Goal: Task Accomplishment & Management: Manage account settings

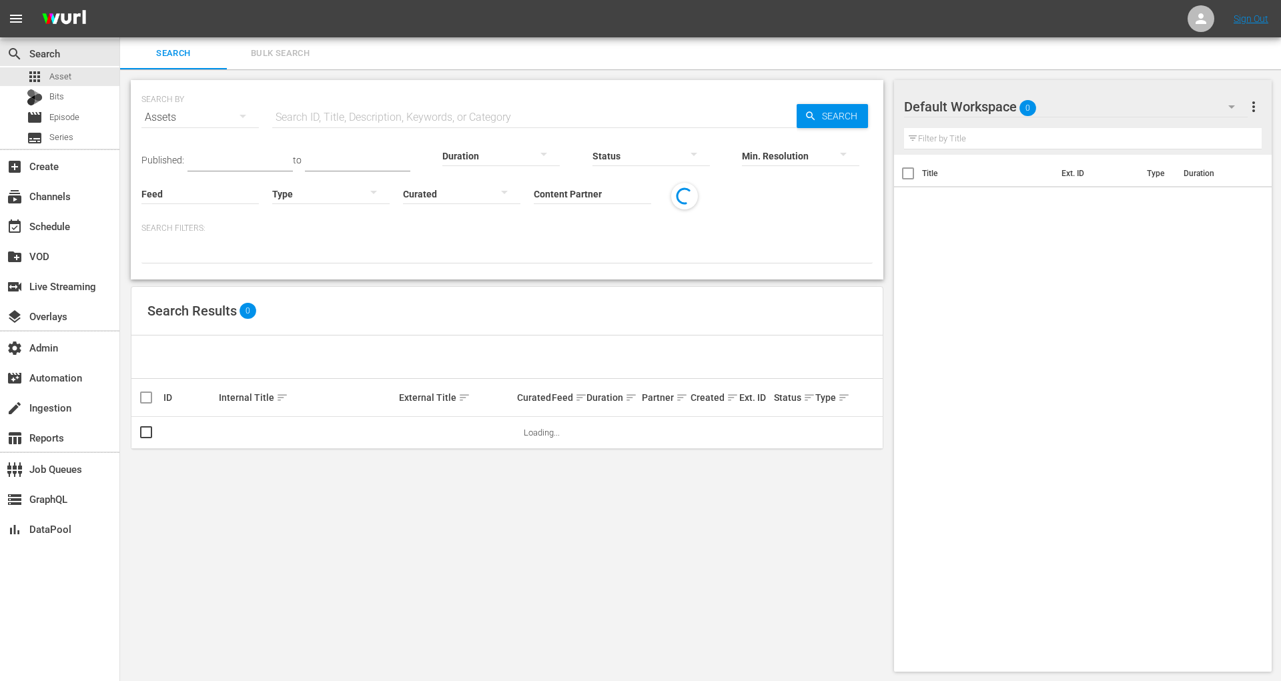
click at [358, 114] on input "text" at bounding box center [534, 117] width 525 height 32
paste input "imdbtv_highwaytoheaven_1"
type input "imdbtv_highwaytoheaven_1"
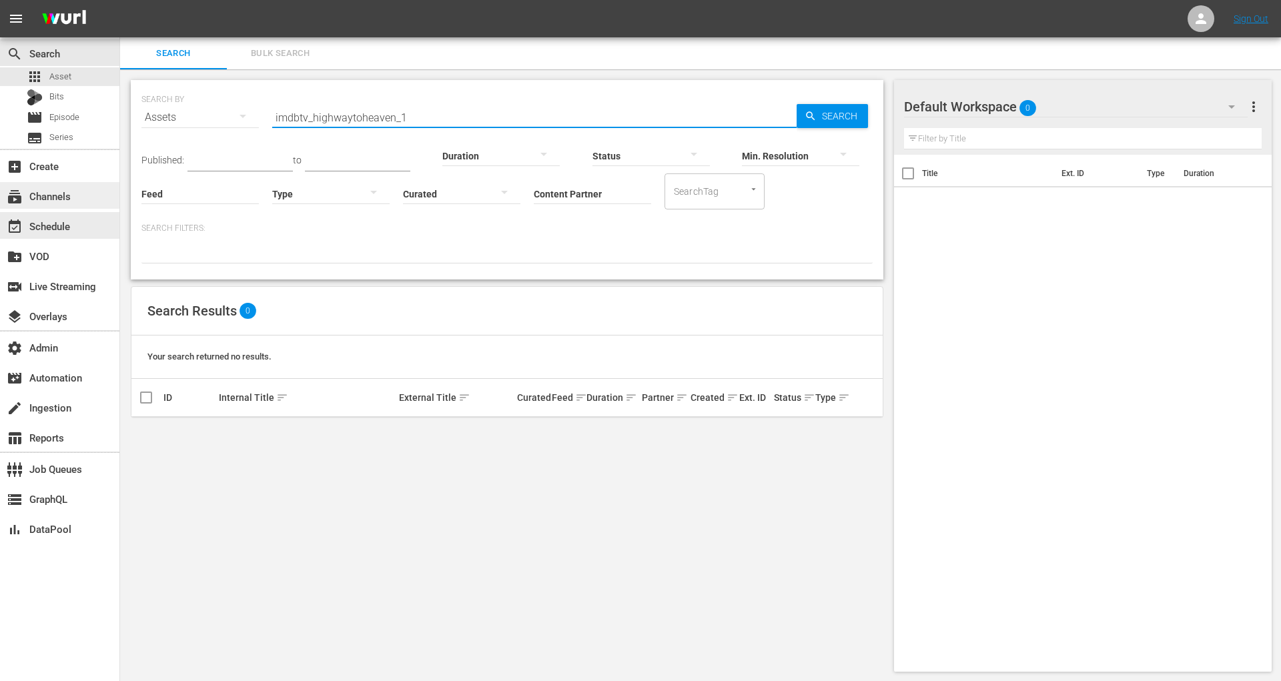
click at [50, 200] on div "subscriptions Channels" at bounding box center [37, 194] width 75 height 12
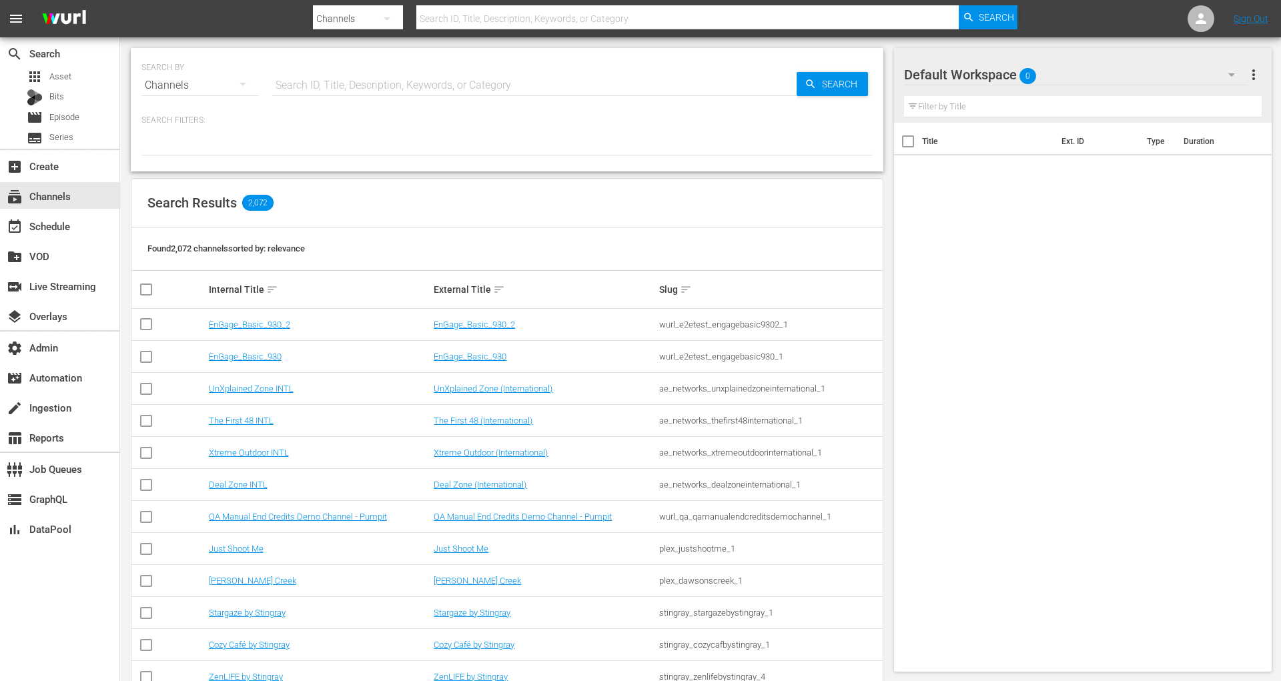
click at [329, 93] on input "text" at bounding box center [534, 85] width 525 height 32
paste input "imdbtv_highwaytoheaven_1"
type input "imdbtv_highwaytoheaven_1"
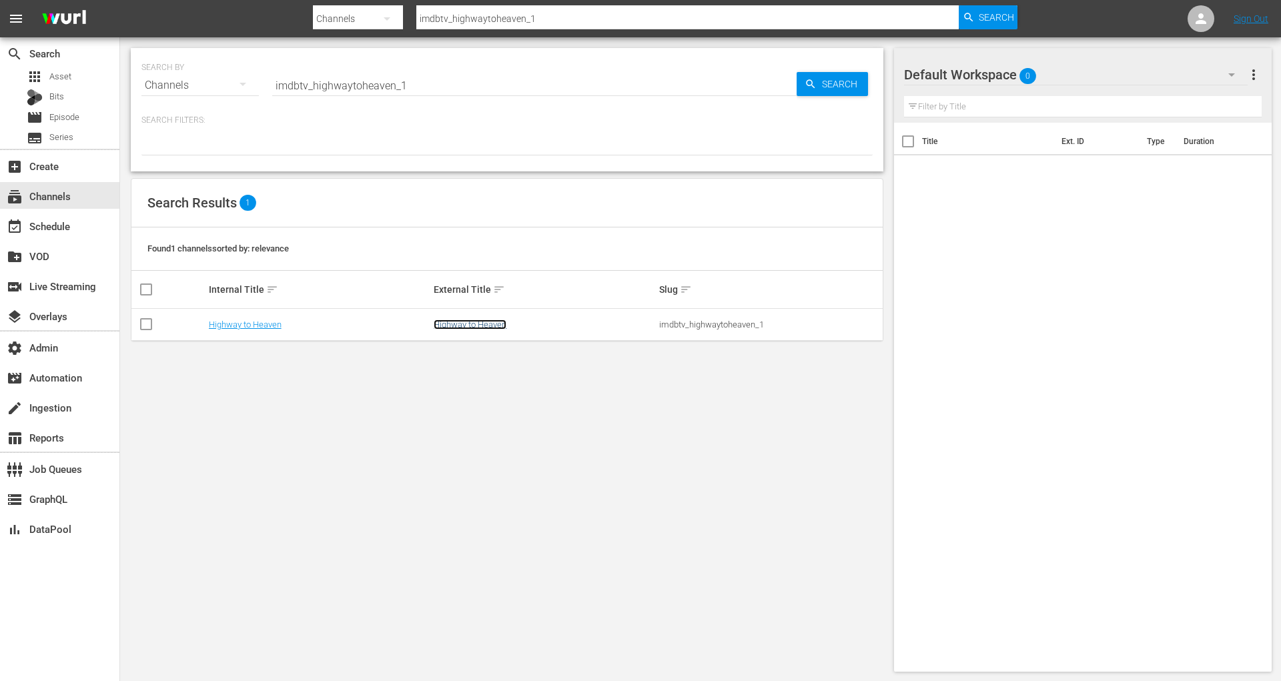
click at [502, 326] on link "Highway to Heaven" at bounding box center [470, 325] width 73 height 10
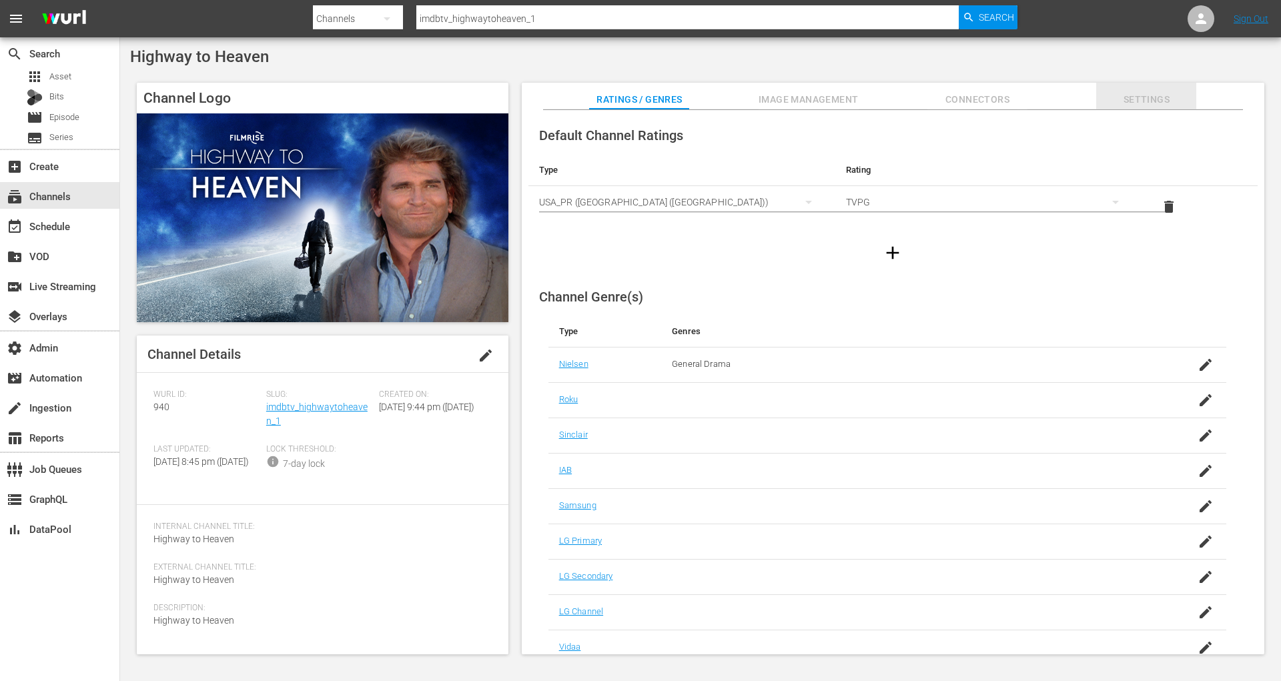
click at [1152, 92] on span "Settings" at bounding box center [1146, 99] width 100 height 17
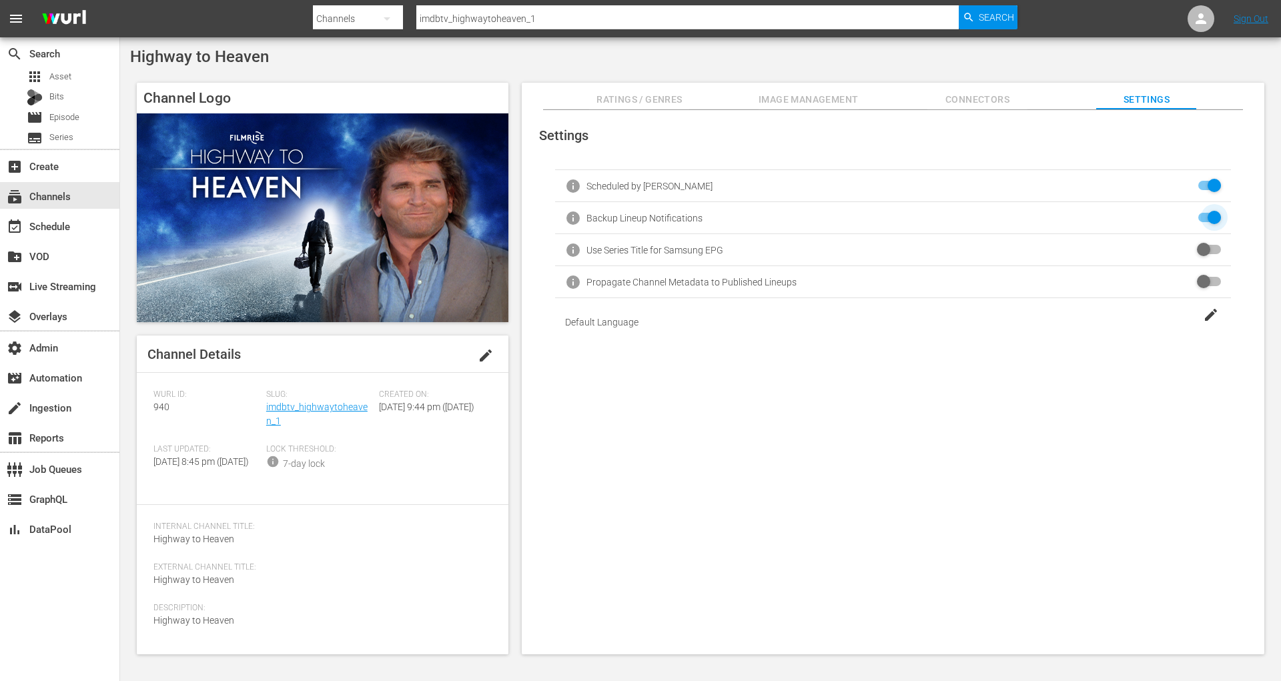
click at [1203, 219] on input "checkbox" at bounding box center [1206, 218] width 29 height 16
checkbox input "true"
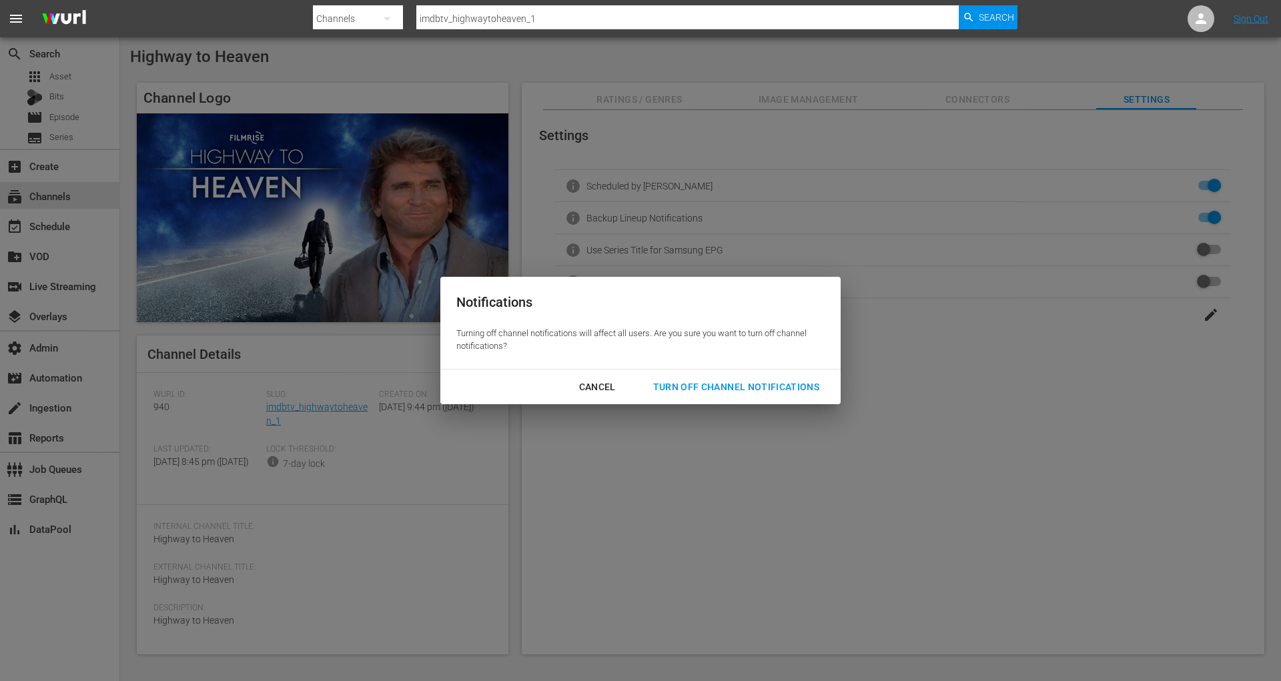
click at [808, 393] on div "Turn Off Channel Notifications" at bounding box center [737, 387] width 188 height 17
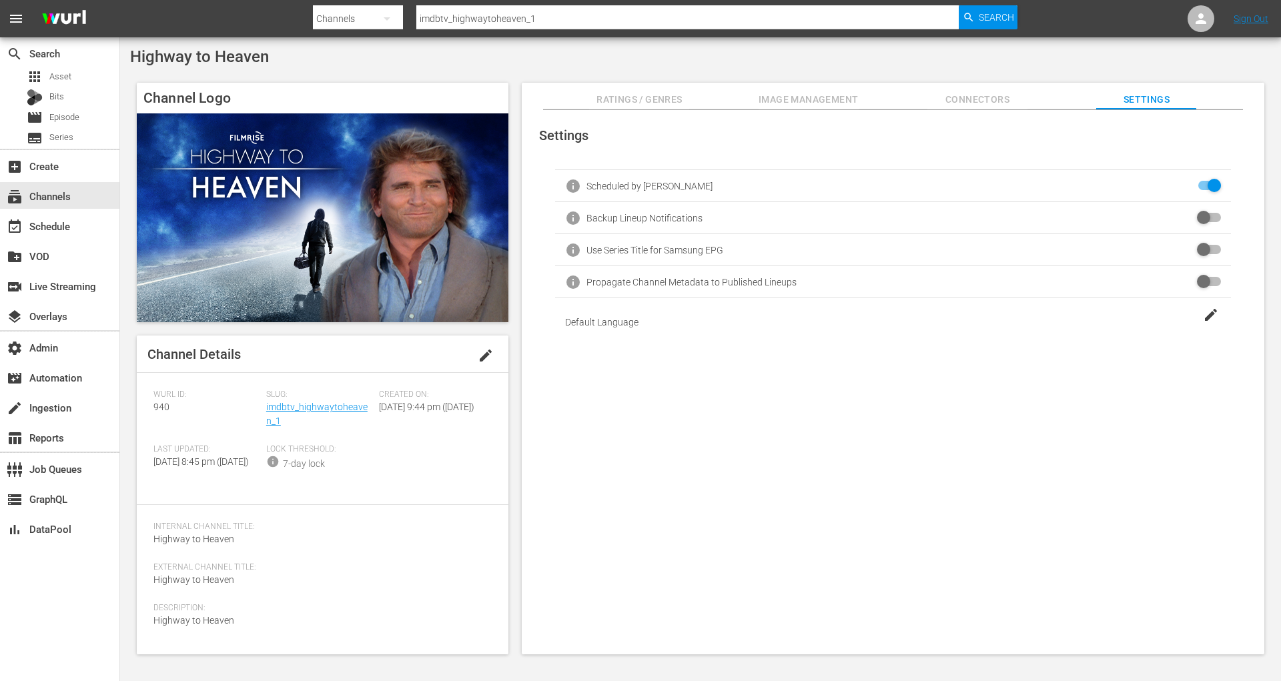
click at [508, 13] on input "imdbtv_highwaytoheaven_1" at bounding box center [687, 19] width 543 height 32
paste input "freevee_atk"
type input "freevee_atk_1"
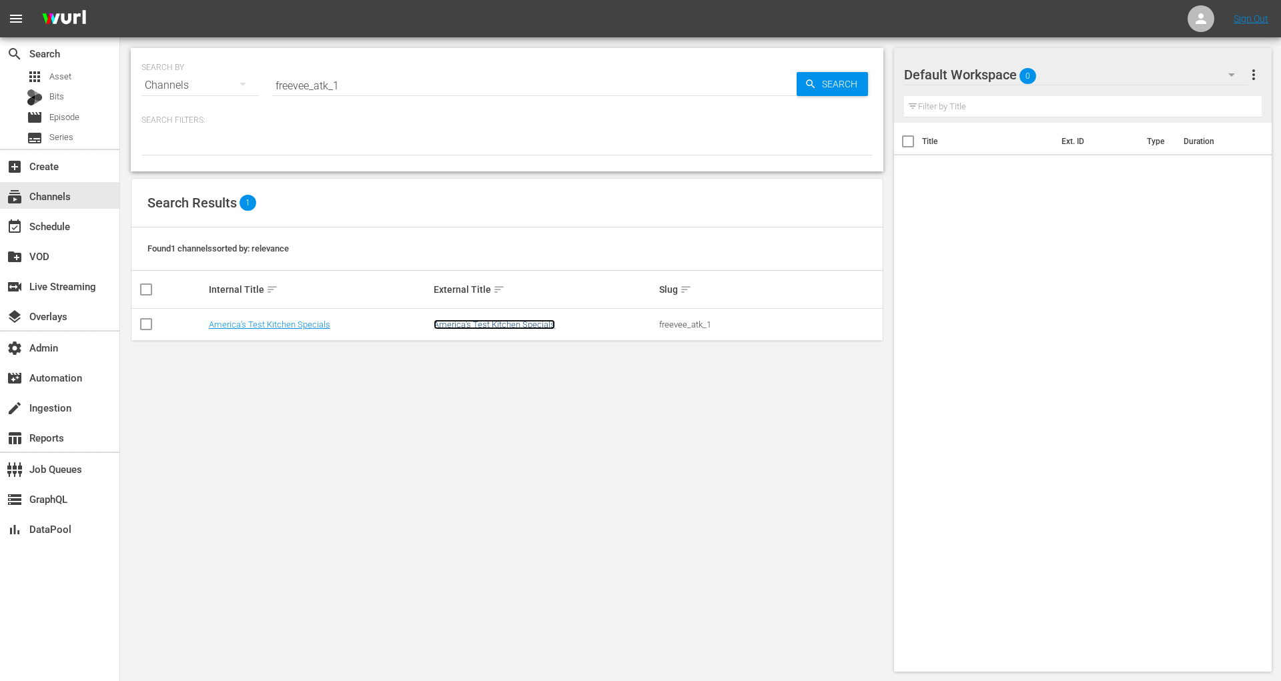
click at [543, 325] on link "America’s Test Kitchen Specials" at bounding box center [494, 325] width 121 height 10
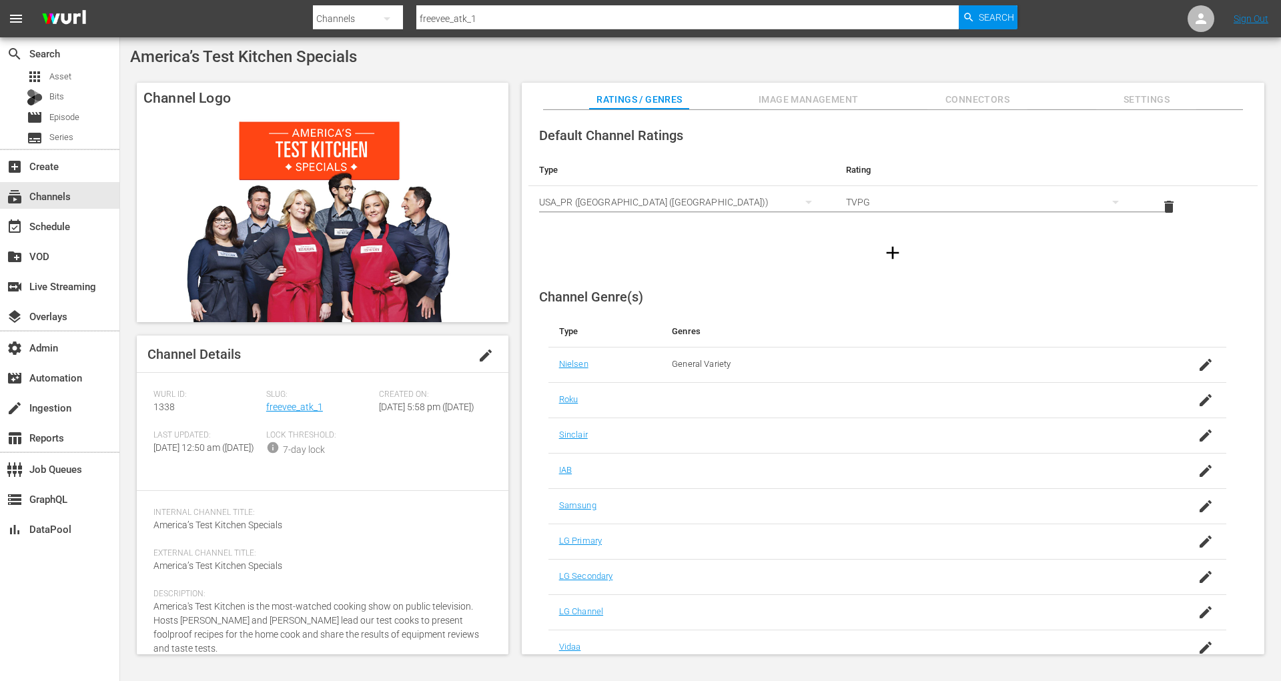
click at [1150, 98] on span "Settings" at bounding box center [1146, 99] width 100 height 17
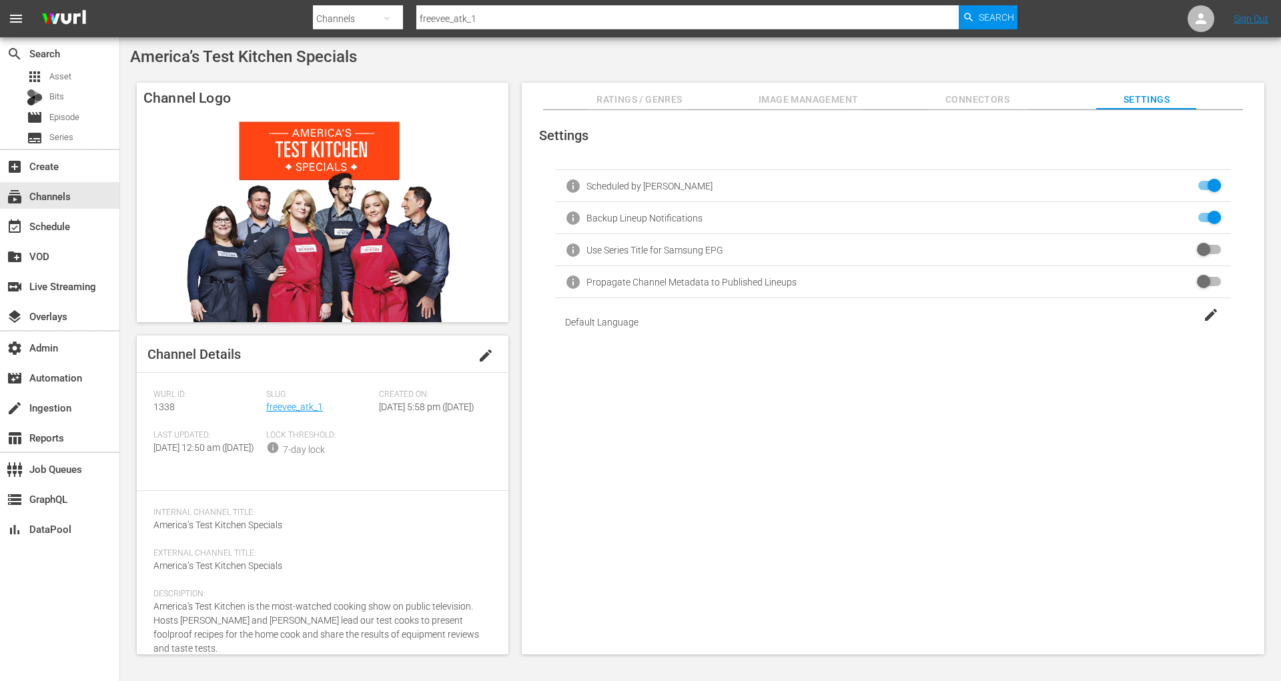
click at [1202, 189] on input "checkbox" at bounding box center [1206, 186] width 29 height 16
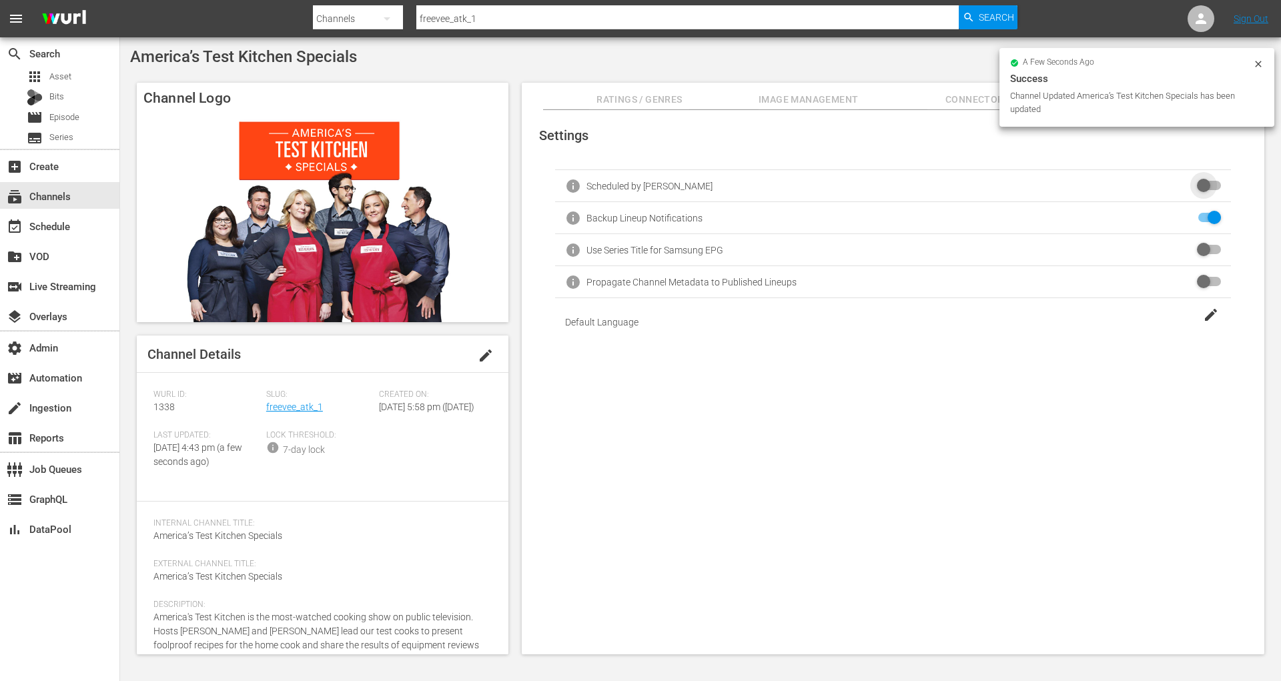
click at [1202, 189] on input "checkbox" at bounding box center [1206, 186] width 29 height 16
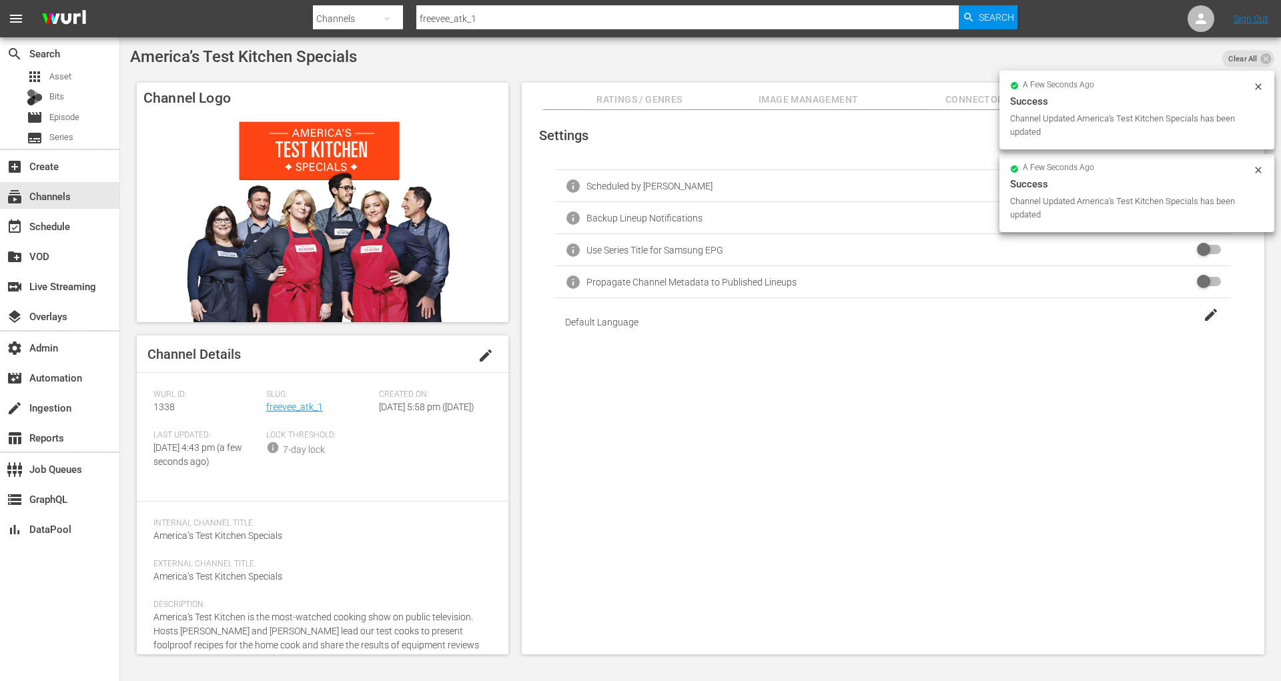
click at [1169, 258] on div "info Use Series Title for Samsung EPG" at bounding box center [893, 250] width 676 height 32
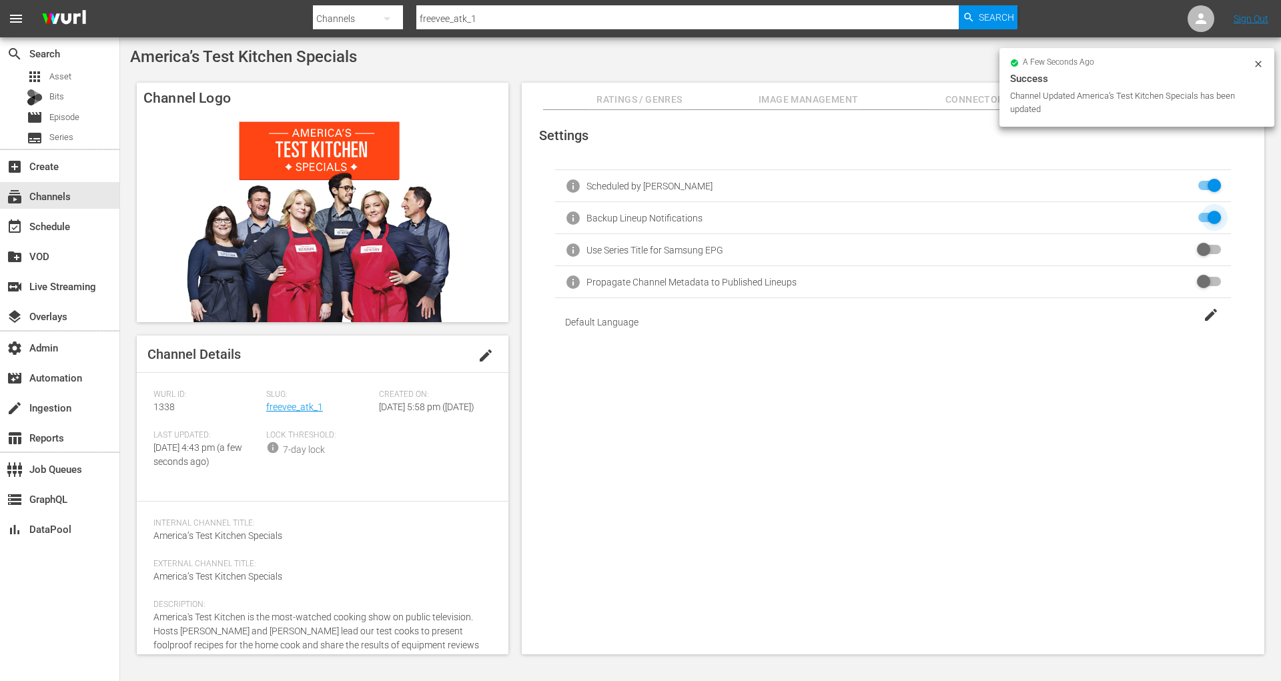
click at [1205, 214] on input "checkbox" at bounding box center [1206, 218] width 29 height 16
checkbox input "true"
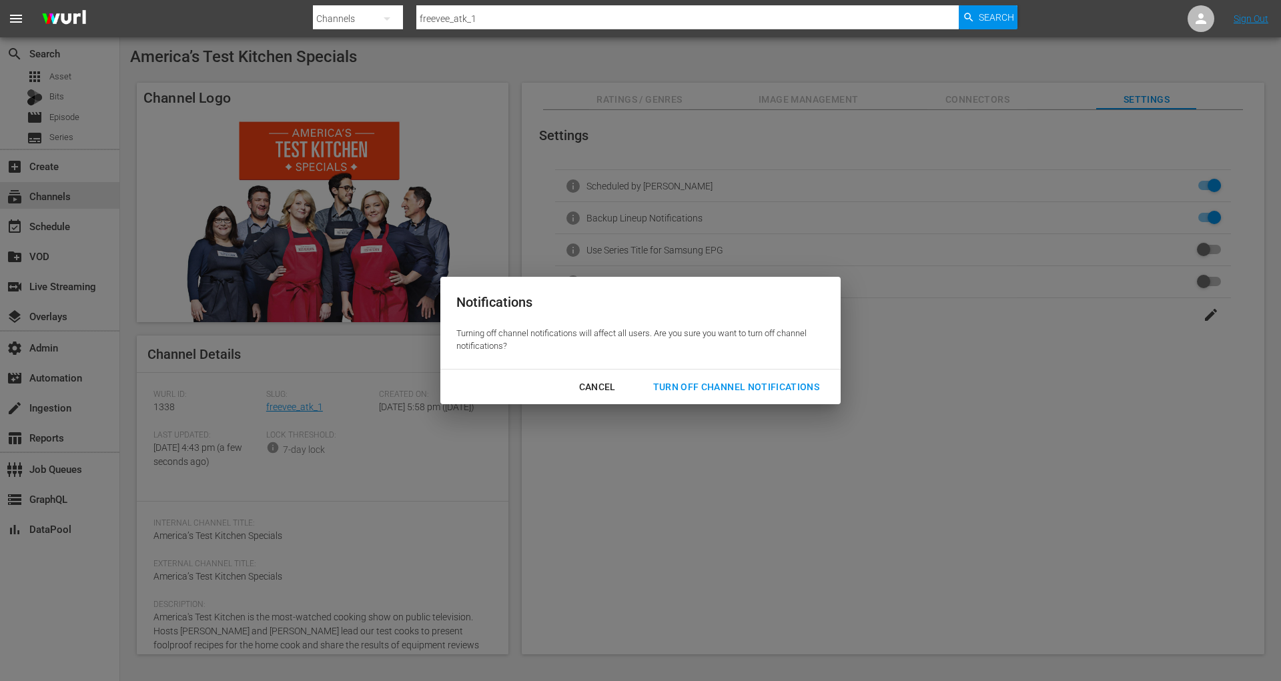
click at [779, 393] on div "Turn Off Channel Notifications" at bounding box center [737, 387] width 188 height 17
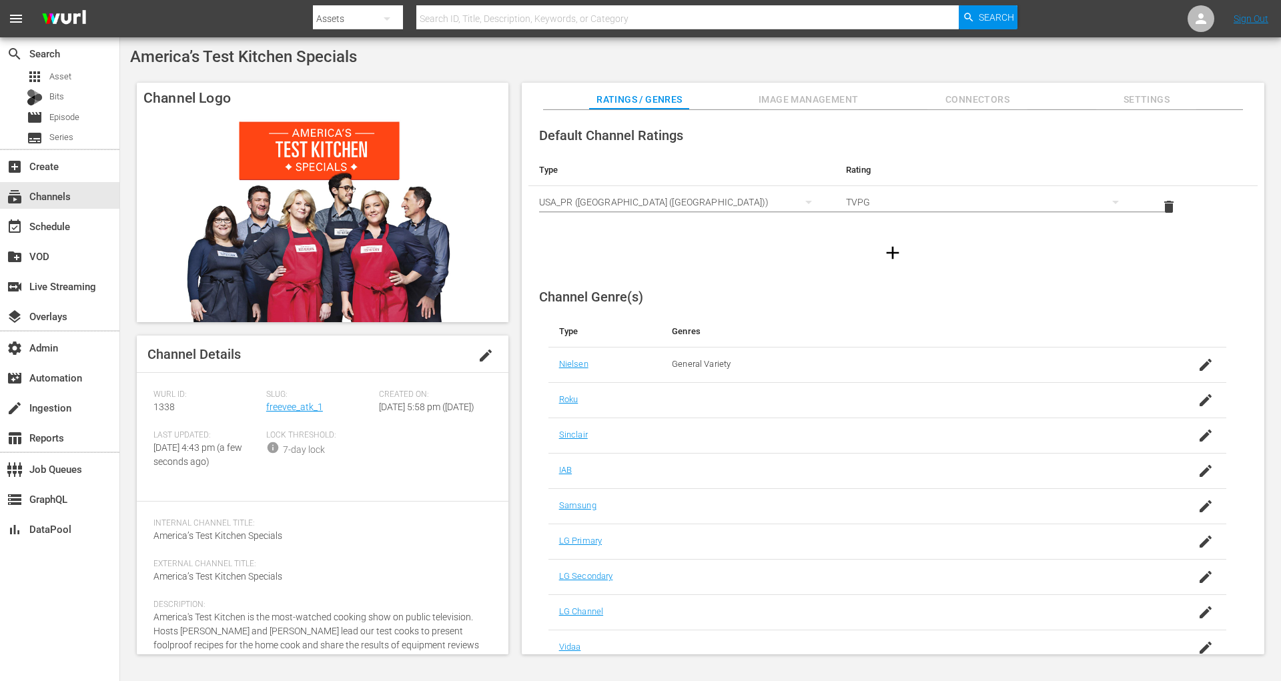
click at [540, 21] on input "text" at bounding box center [687, 19] width 543 height 32
paste input "imdb_tv_mallorcafiles_1"
type input "imdb_tv_mallorcafiles_1"
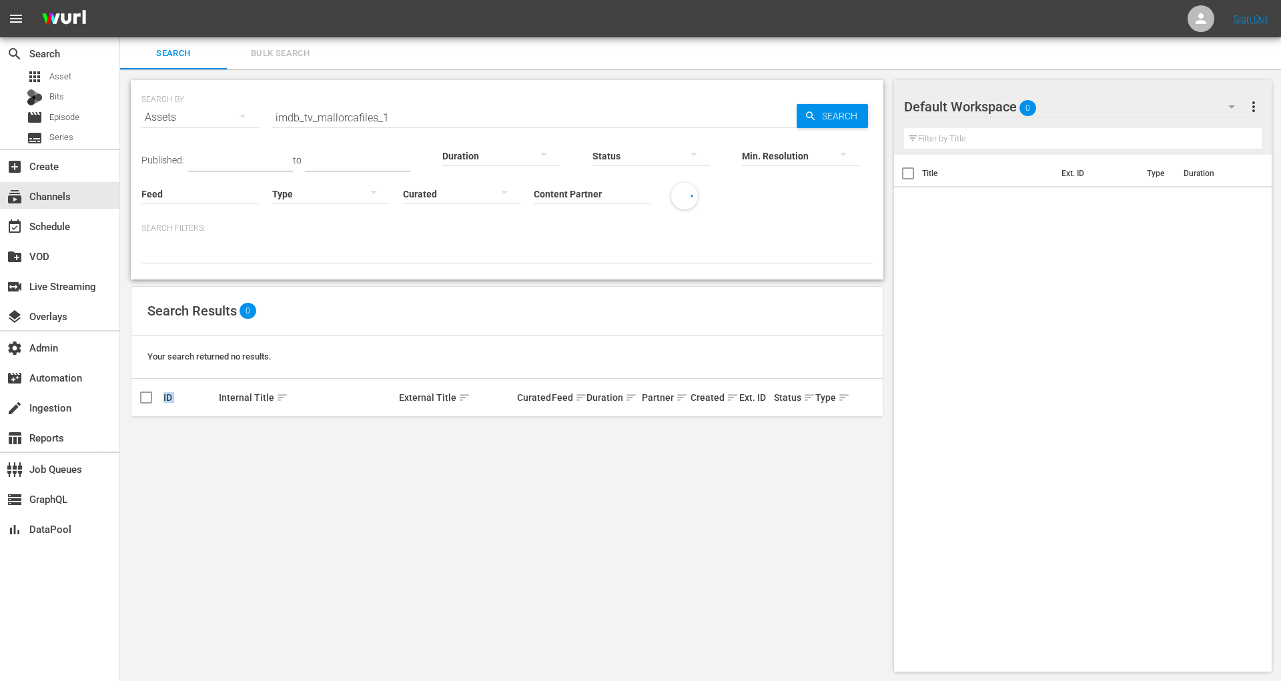
drag, startPoint x: 432, startPoint y: 435, endPoint x: 250, endPoint y: 366, distance: 195.0
click at [252, 369] on div "SEARCH BY Search By Assets Search ID, Title, Description, Keywords, or Category…" at bounding box center [507, 375] width 774 height 613
click at [81, 200] on div "subscriptions Channels" at bounding box center [59, 195] width 119 height 27
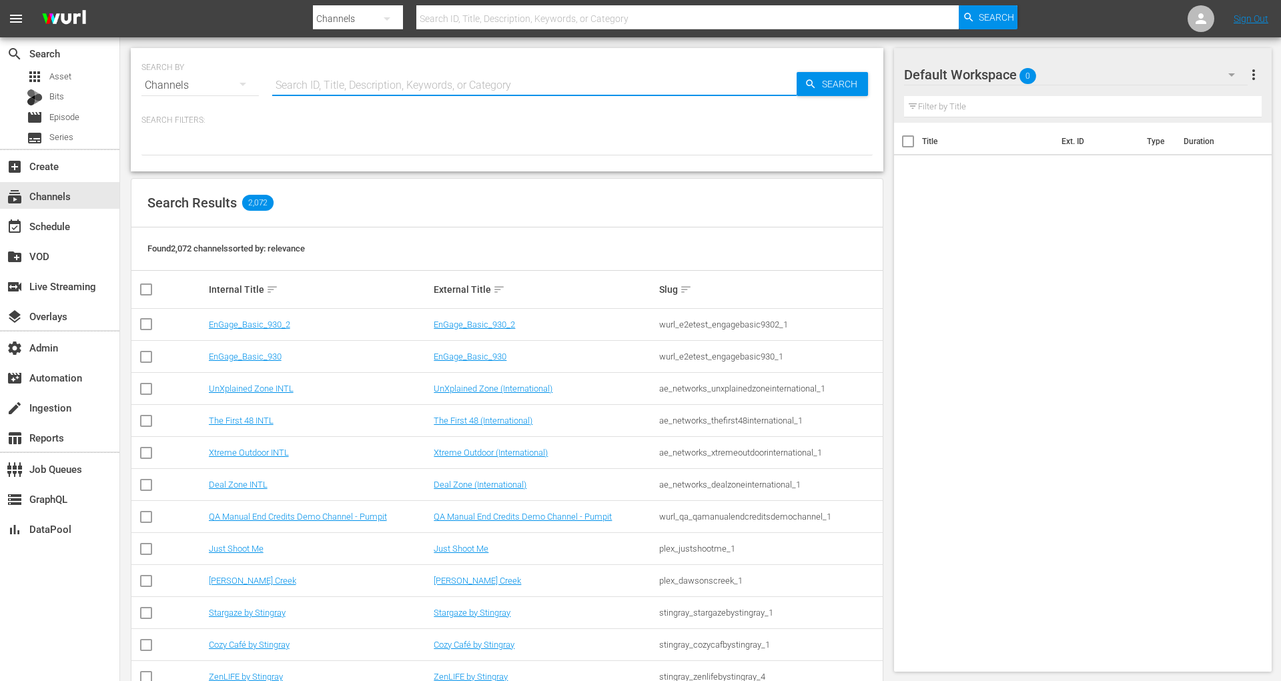
click at [407, 83] on input "text" at bounding box center [534, 85] width 525 height 32
paste input "imdb_tv_mallorcafiles_1"
type input "imdb_tv_mallorcafiles_1"
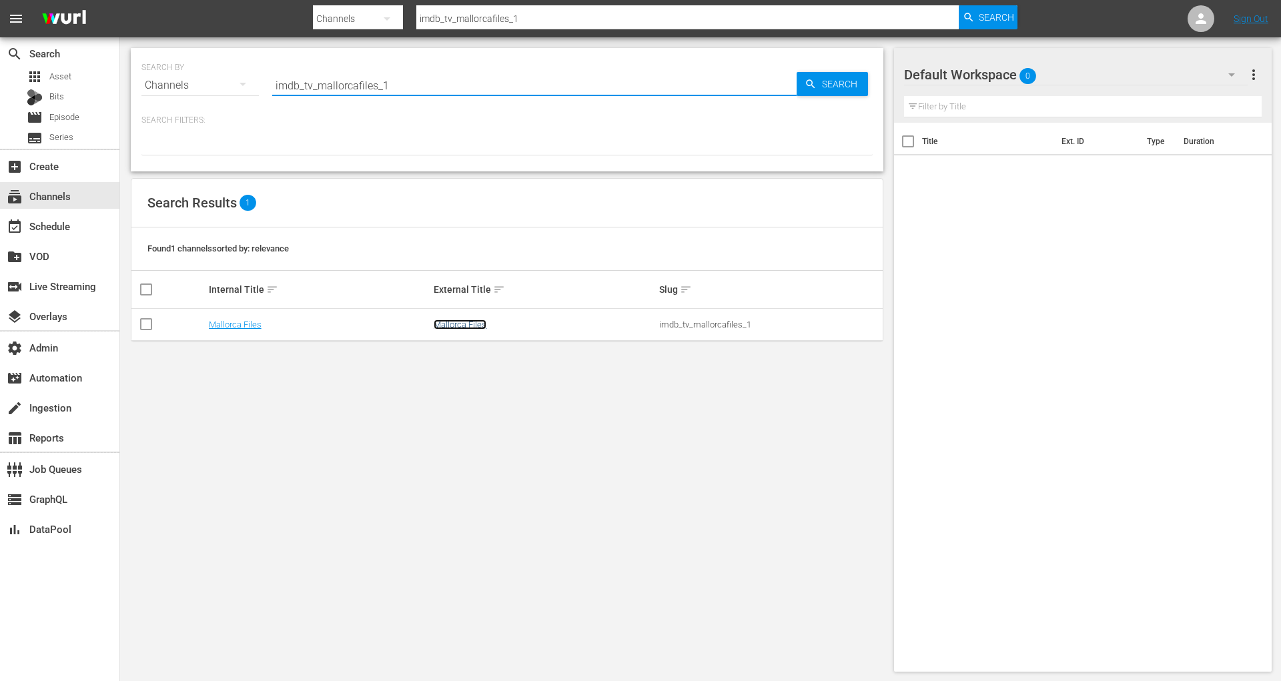
click at [470, 324] on link "Mallorca Files" at bounding box center [460, 325] width 53 height 10
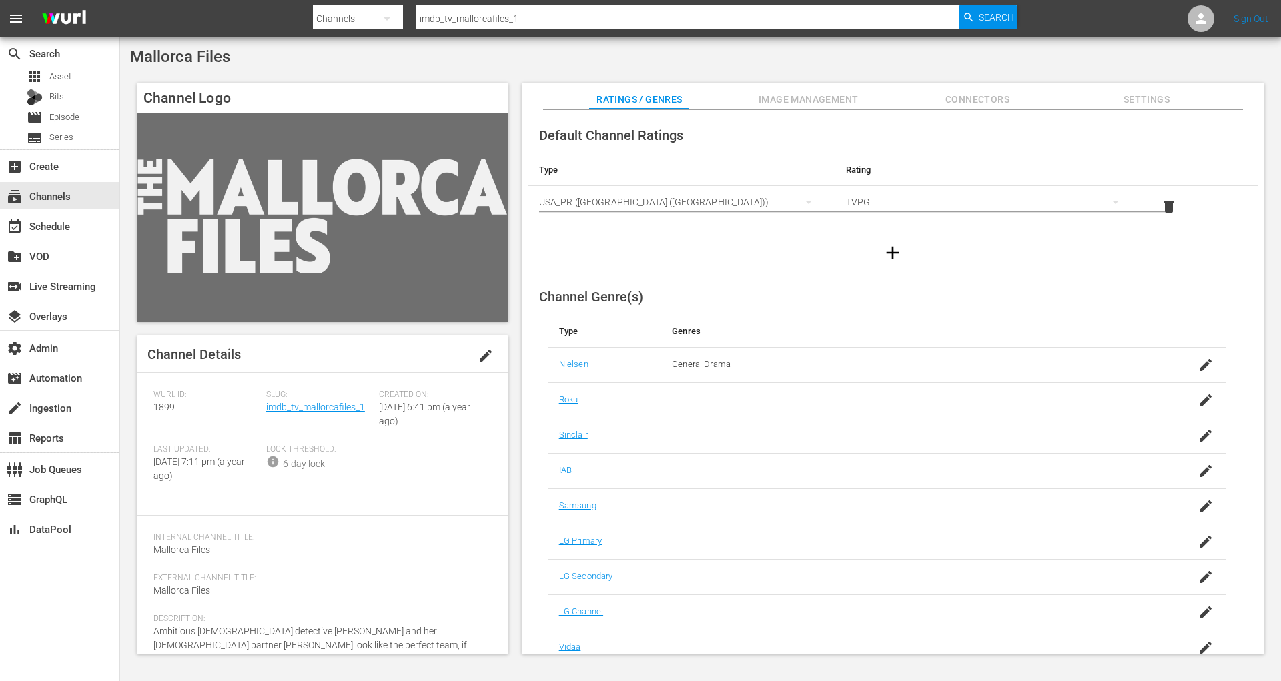
click at [1127, 105] on span "Settings" at bounding box center [1146, 99] width 100 height 17
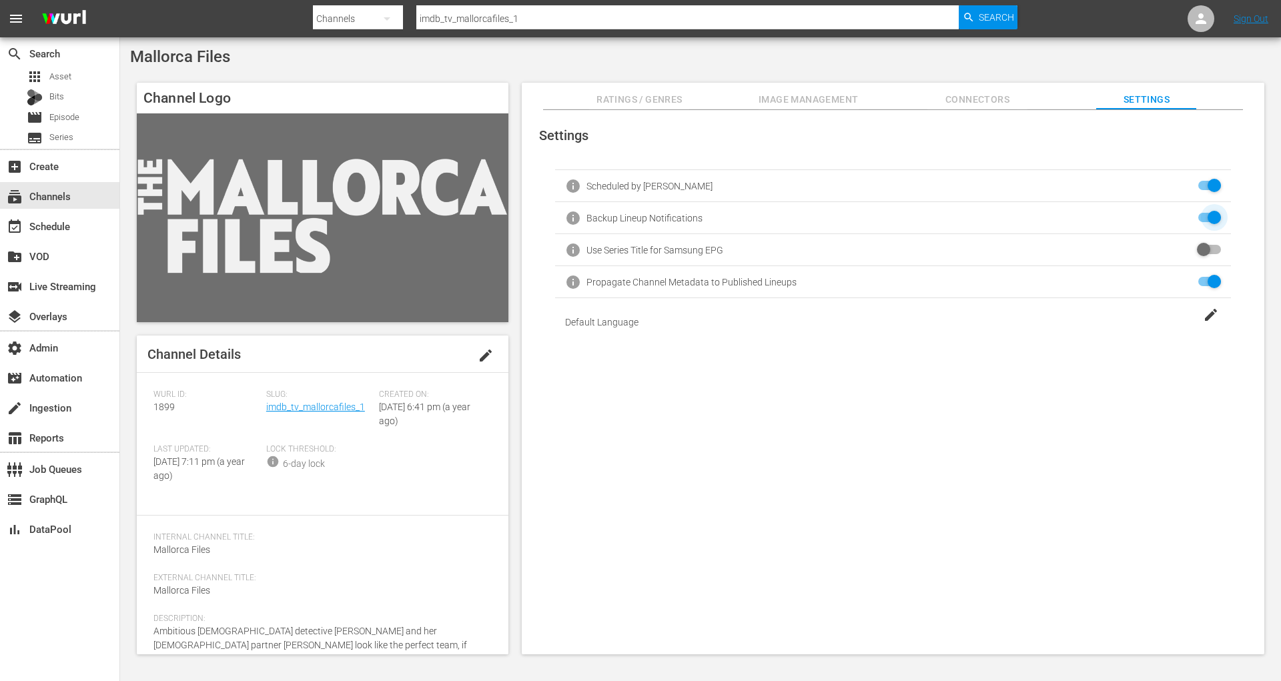
click at [1201, 221] on input "checkbox" at bounding box center [1206, 218] width 29 height 16
checkbox input "true"
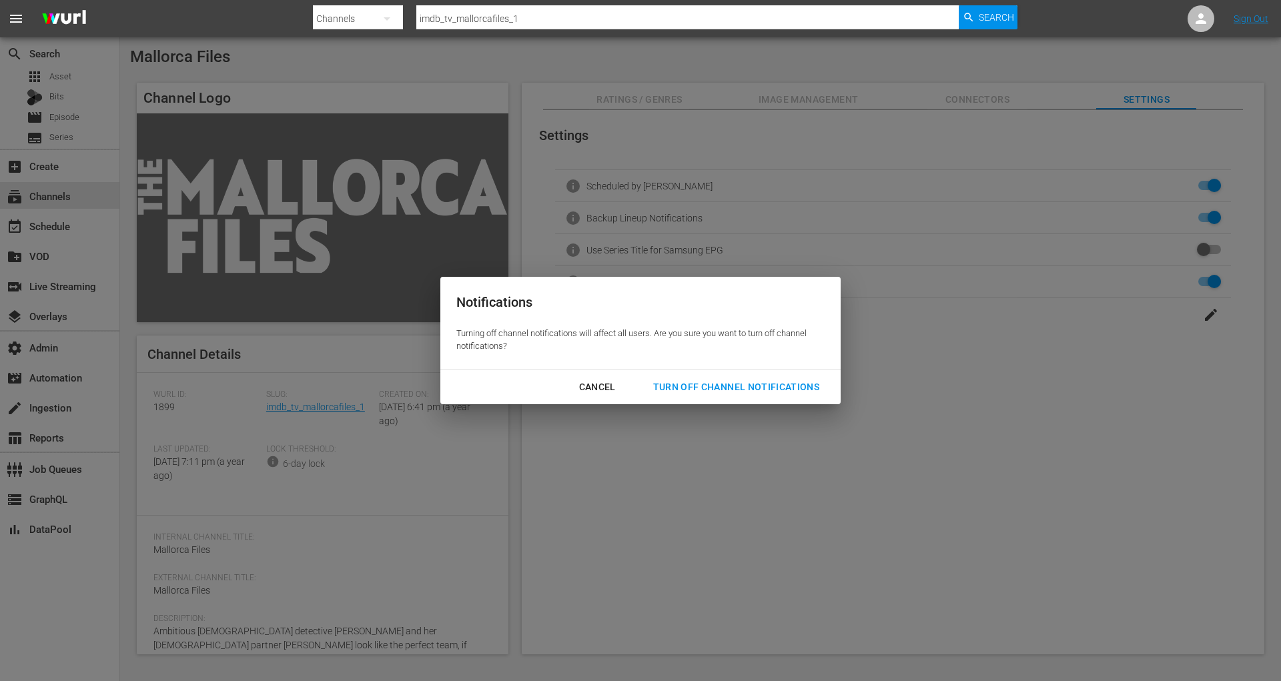
click at [718, 397] on button "Turn Off Channel Notifications" at bounding box center [736, 387] width 198 height 25
